Goal: Task Accomplishment & Management: Manage account settings

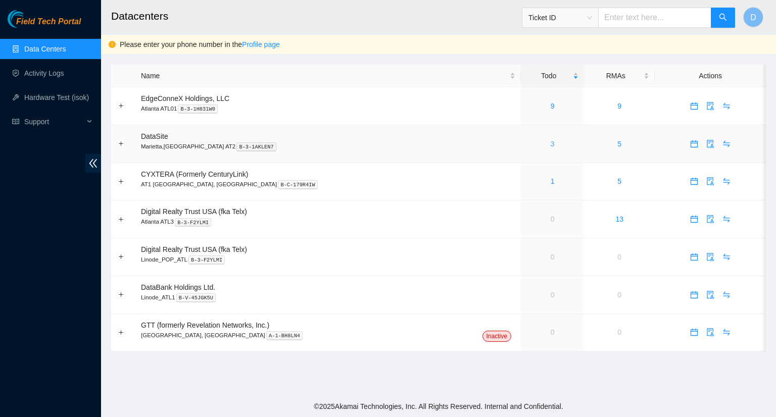
click at [550, 145] on link "3" at bounding box center [552, 144] width 4 height 8
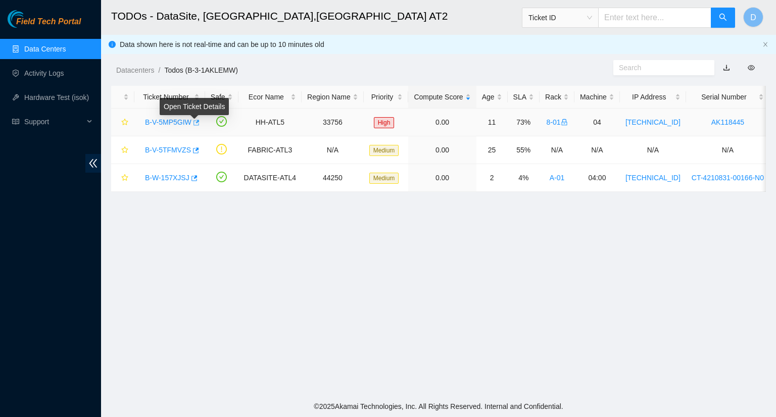
click at [194, 125] on icon "button" at bounding box center [196, 123] width 6 height 6
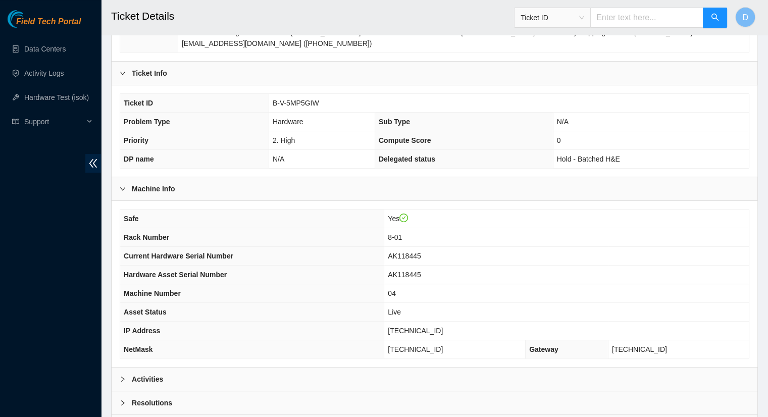
scroll to position [252, 0]
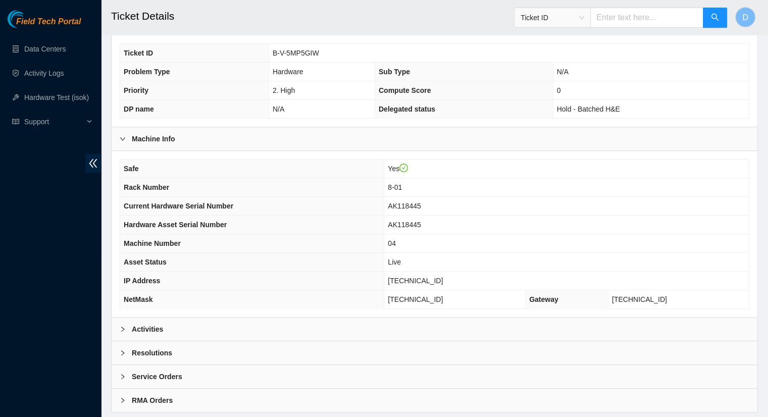
click at [168, 320] on div "Activities" at bounding box center [435, 329] width 646 height 23
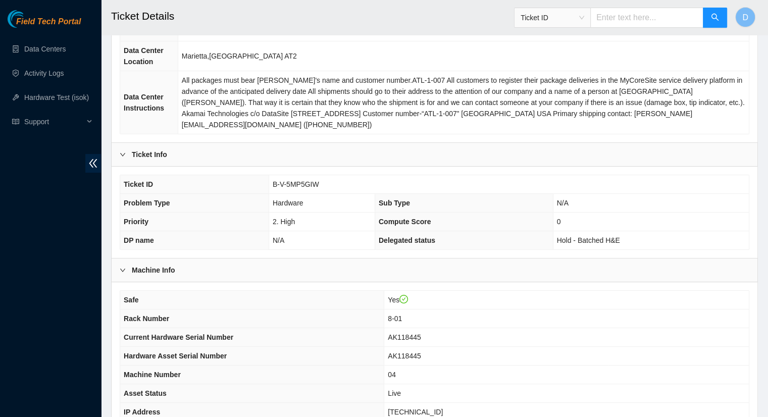
scroll to position [0, 0]
